Goal: Find specific page/section: Find specific page/section

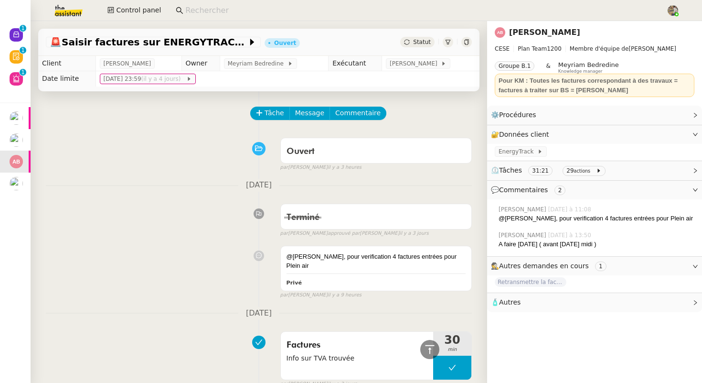
scroll to position [861, 0]
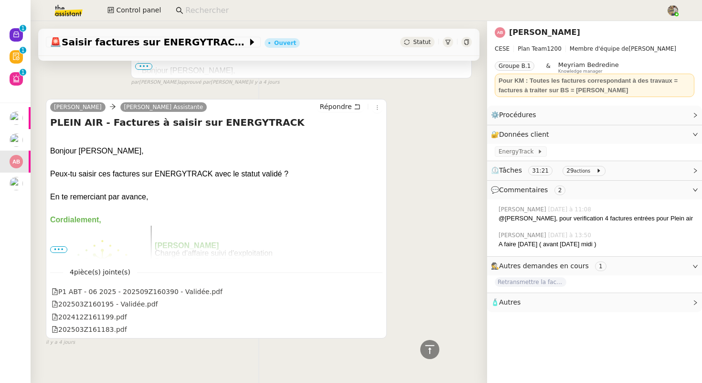
click at [209, 14] on input at bounding box center [420, 10] width 471 height 13
paste input "[PERSON_NAME]"
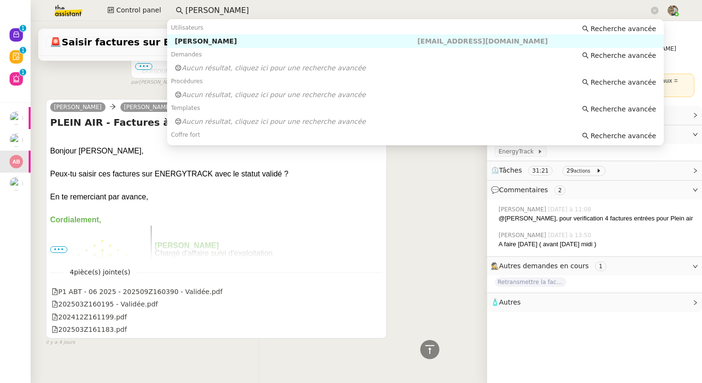
click at [217, 43] on div "[PERSON_NAME]" at bounding box center [296, 41] width 243 height 9
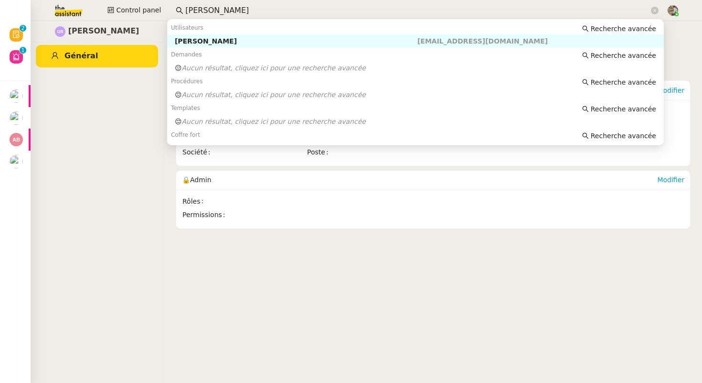
click at [267, 10] on input "[PERSON_NAME]" at bounding box center [417, 10] width 464 height 13
click at [278, 40] on div "[PERSON_NAME]" at bounding box center [296, 41] width 243 height 9
click at [267, 10] on input "[PERSON_NAME]" at bounding box center [417, 10] width 464 height 13
type input "[PERSON_NAME]"
click at [119, 67] on div "[PERSON_NAME] Général" at bounding box center [97, 202] width 134 height 362
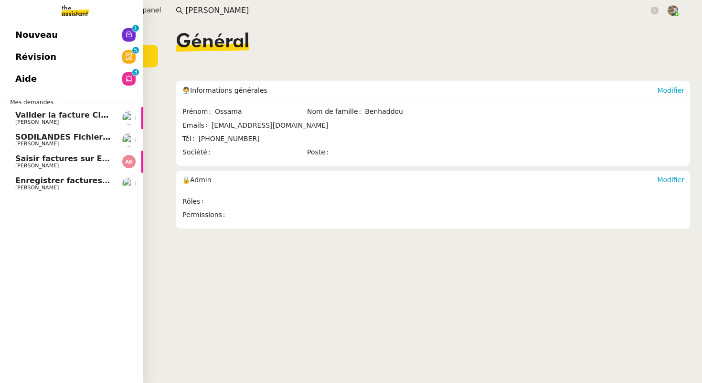
click at [16, 123] on span "[PERSON_NAME]" at bounding box center [36, 122] width 43 height 6
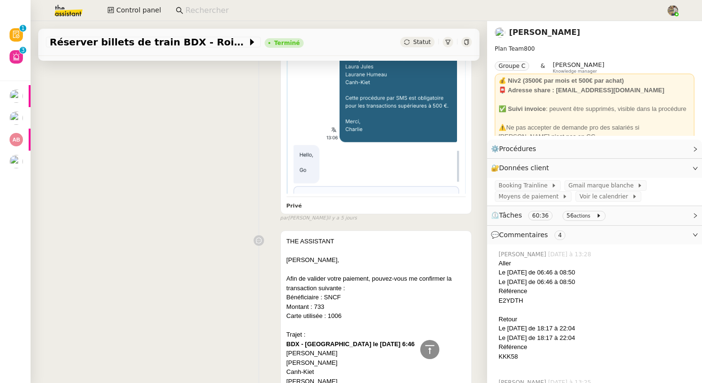
scroll to position [1465, 0]
